Goal: Task Accomplishment & Management: Complete application form

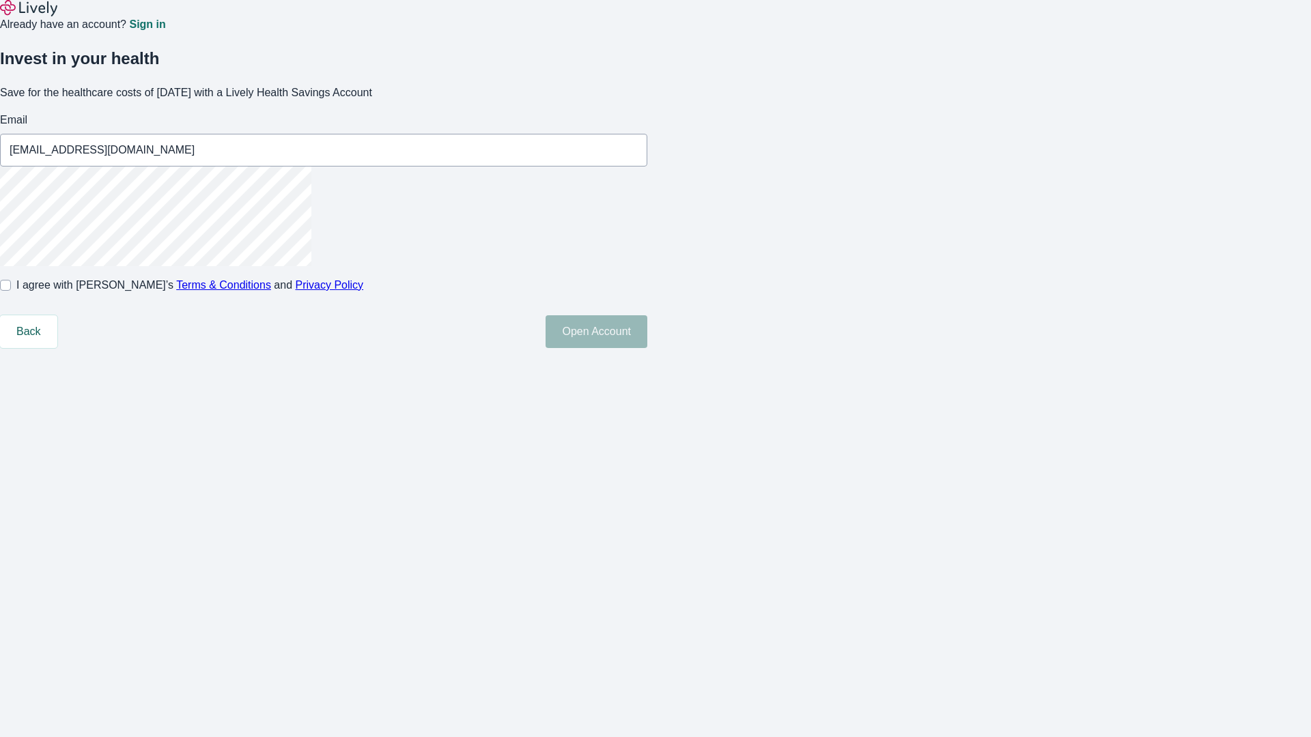
click at [11, 291] on input "I agree with Lively’s Terms & Conditions and Privacy Policy" at bounding box center [5, 285] width 11 height 11
checkbox input "true"
click at [647, 348] on button "Open Account" at bounding box center [596, 331] width 102 height 33
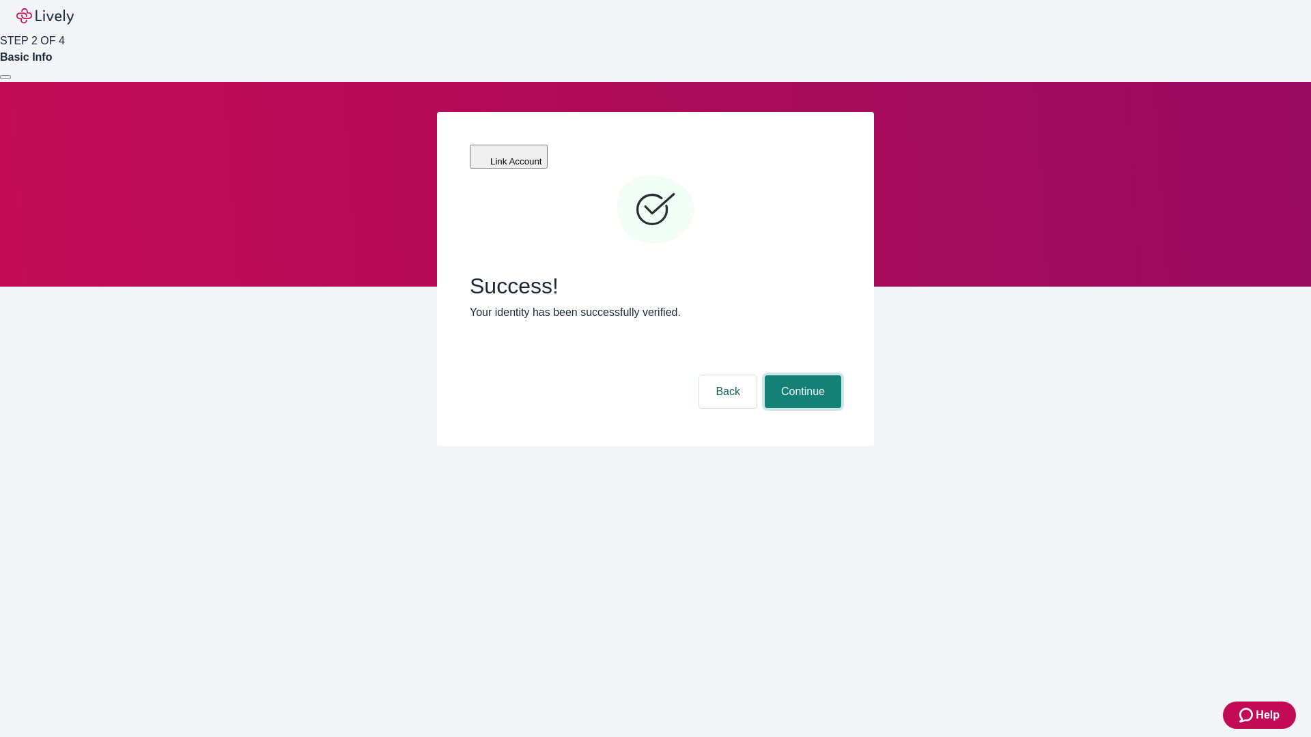
click at [801, 375] on button "Continue" at bounding box center [803, 391] width 76 height 33
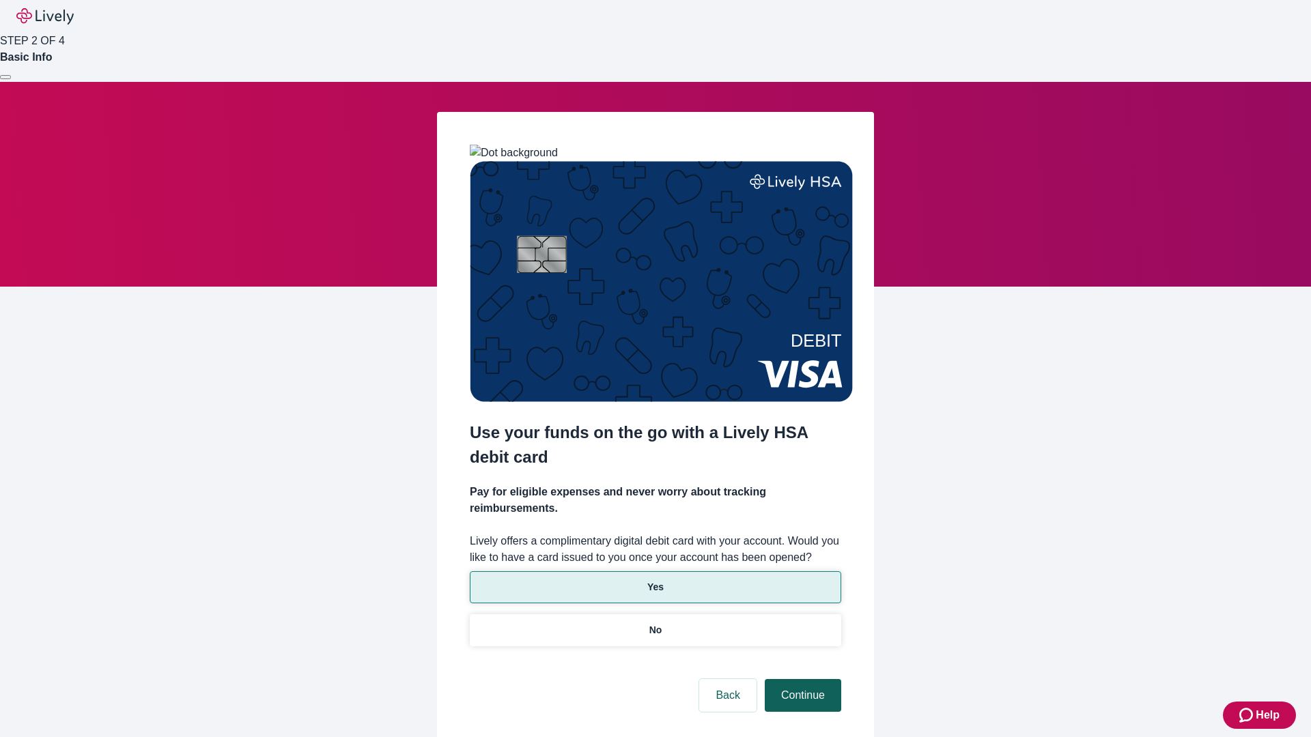
click at [655, 580] on p "Yes" at bounding box center [655, 587] width 16 height 14
click at [801, 679] on button "Continue" at bounding box center [803, 695] width 76 height 33
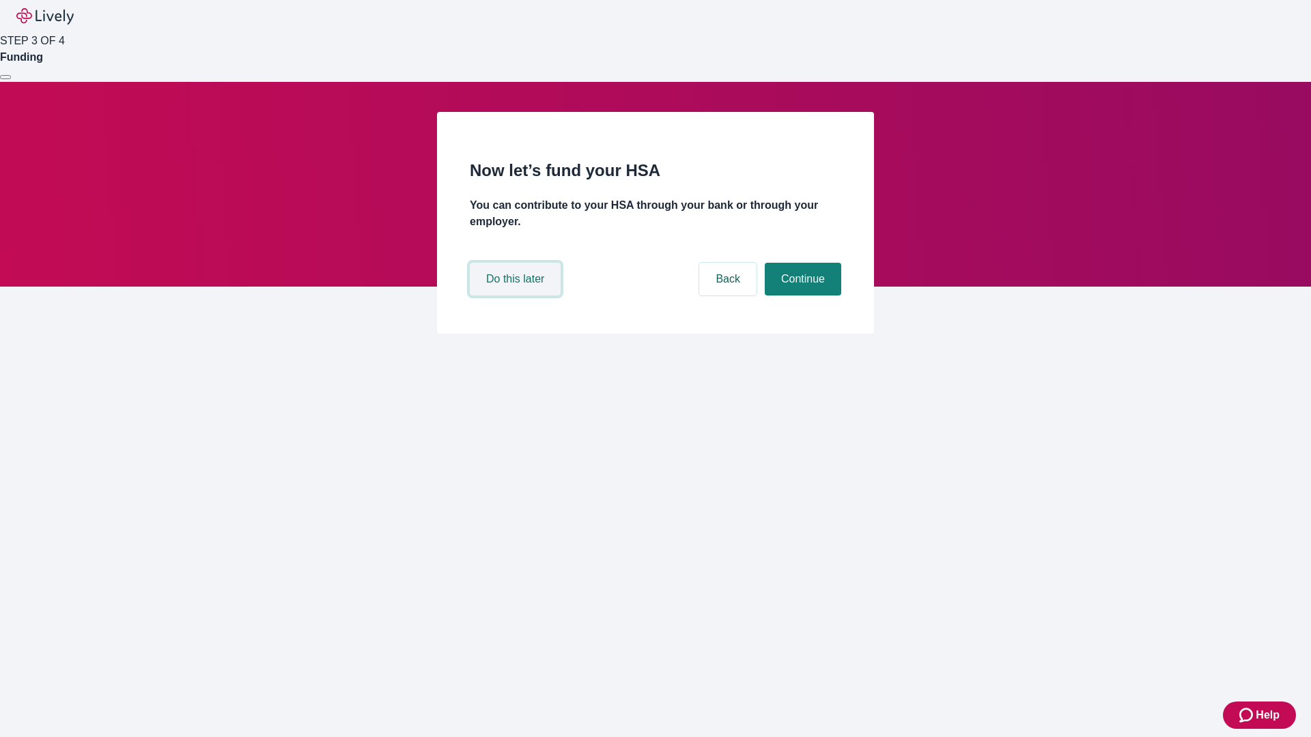
click at [517, 296] on button "Do this later" at bounding box center [515, 279] width 91 height 33
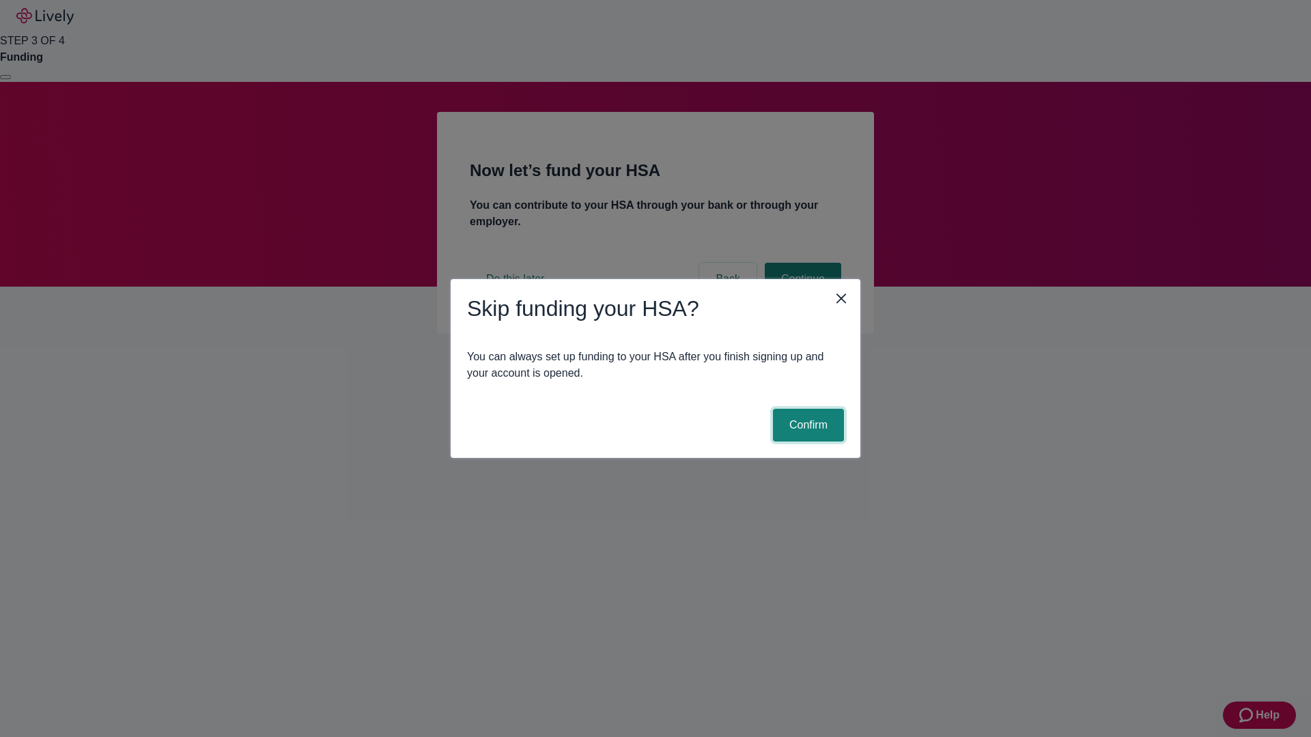
click at [806, 425] on button "Confirm" at bounding box center [808, 425] width 71 height 33
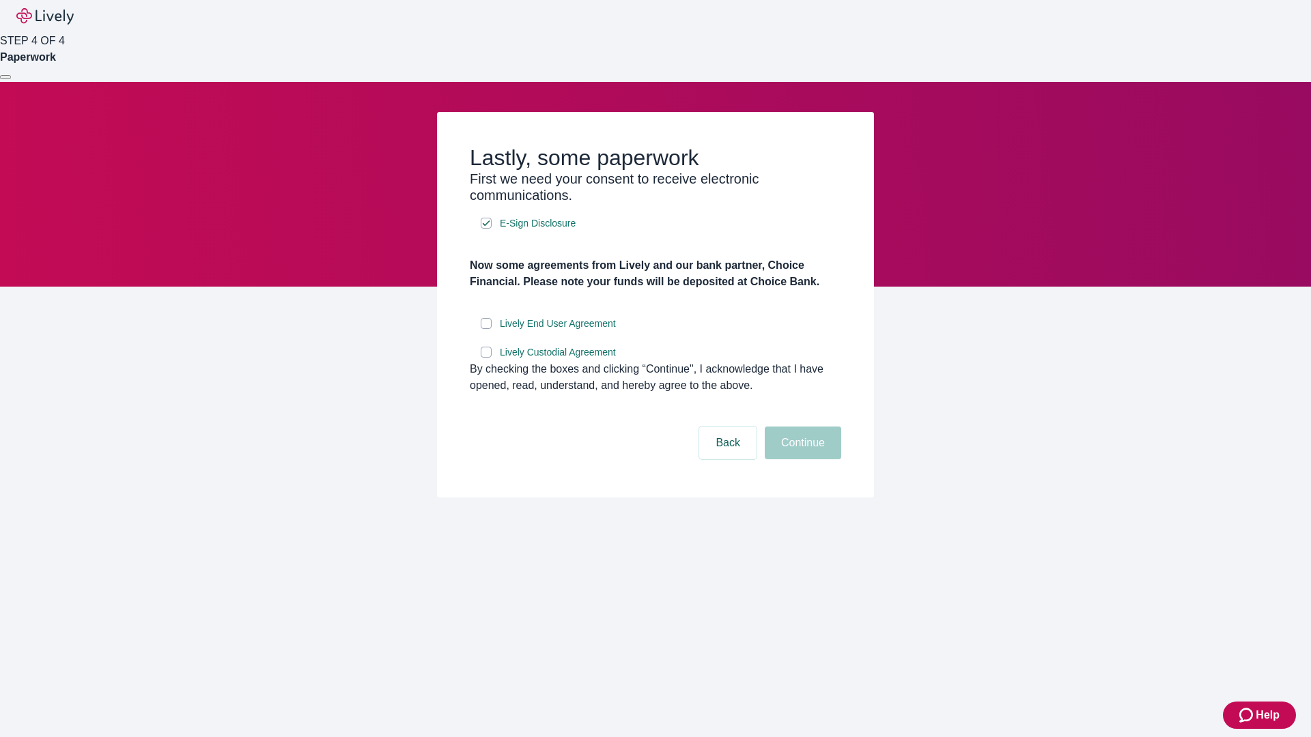
click at [486, 329] on input "Lively End User Agreement" at bounding box center [486, 323] width 11 height 11
checkbox input "true"
click at [486, 358] on input "Lively Custodial Agreement" at bounding box center [486, 352] width 11 height 11
checkbox input "true"
click at [801, 459] on button "Continue" at bounding box center [803, 443] width 76 height 33
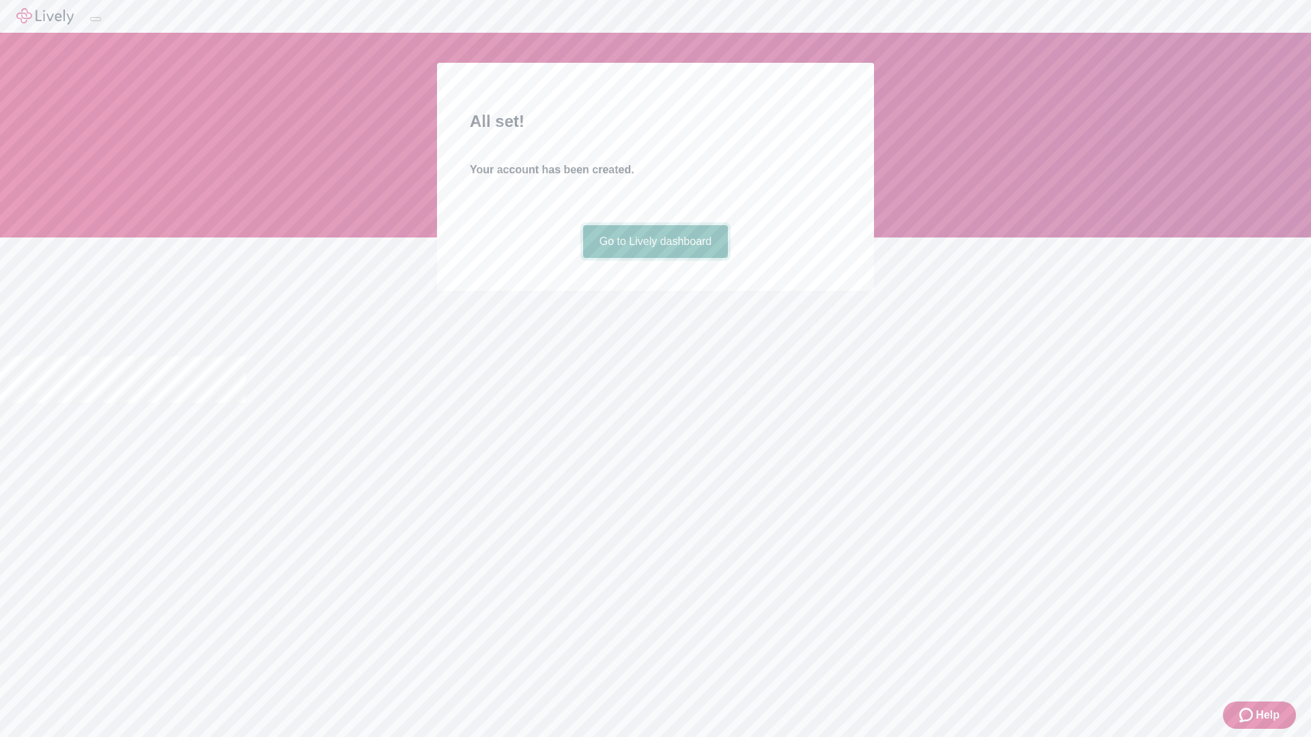
click at [655, 258] on link "Go to Lively dashboard" at bounding box center [655, 241] width 145 height 33
